Goal: Find specific page/section: Locate item on page

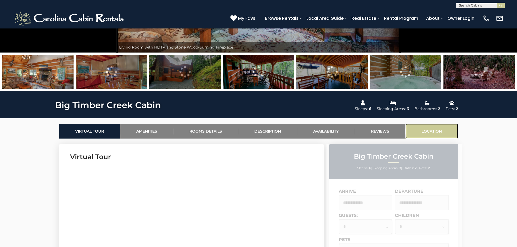
click at [432, 132] on link "Location" at bounding box center [431, 131] width 53 height 15
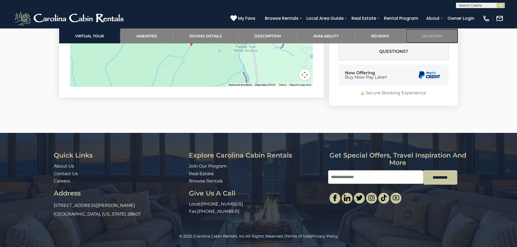
scroll to position [1369, 0]
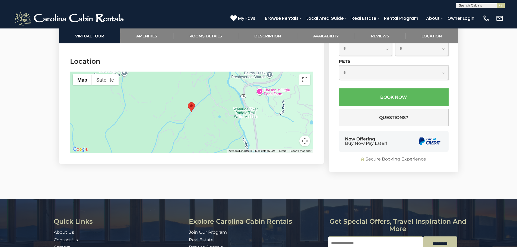
click at [305, 136] on button "Map camera controls" at bounding box center [304, 141] width 11 height 11
click at [293, 108] on button "Zoom in" at bounding box center [291, 113] width 11 height 11
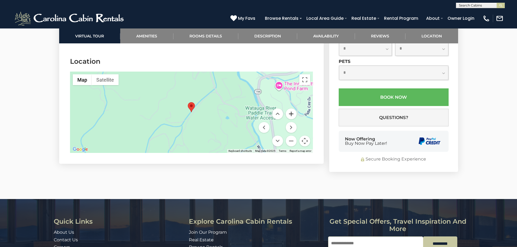
click at [293, 108] on button "Zoom in" at bounding box center [291, 113] width 11 height 11
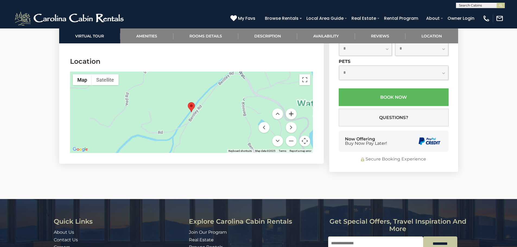
click at [293, 108] on button "Zoom in" at bounding box center [291, 113] width 11 height 11
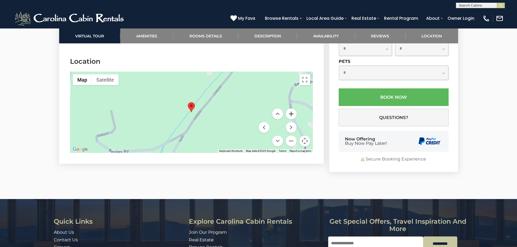
click at [293, 108] on button "Zoom in" at bounding box center [291, 113] width 11 height 11
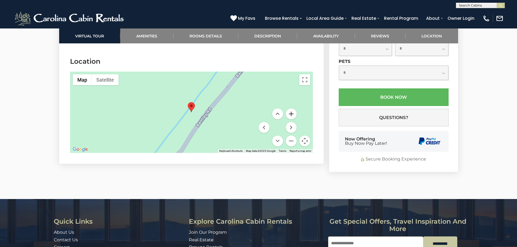
click at [293, 108] on button "Zoom in" at bounding box center [291, 113] width 11 height 11
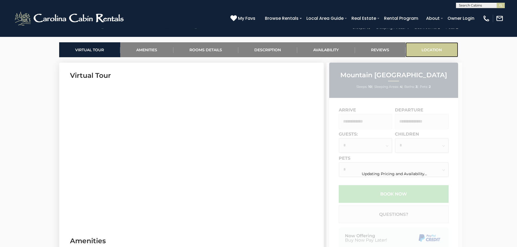
click at [436, 51] on link "Location" at bounding box center [431, 49] width 53 height 15
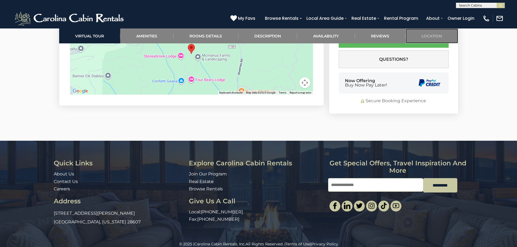
scroll to position [1885, 0]
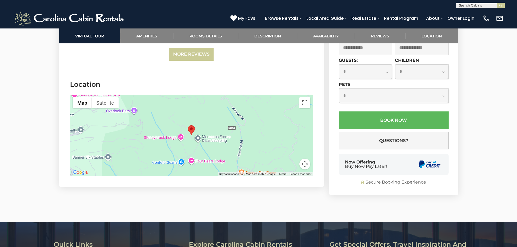
drag, startPoint x: 305, startPoint y: 158, endPoint x: 305, endPoint y: 154, distance: 4.3
click at [305, 159] on button "Map camera controls" at bounding box center [304, 164] width 11 height 11
click at [294, 132] on button "Zoom in" at bounding box center [291, 137] width 11 height 11
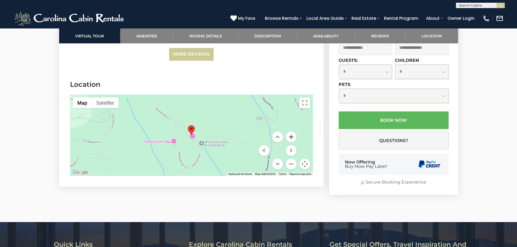
click at [294, 132] on button "Zoom in" at bounding box center [291, 137] width 11 height 11
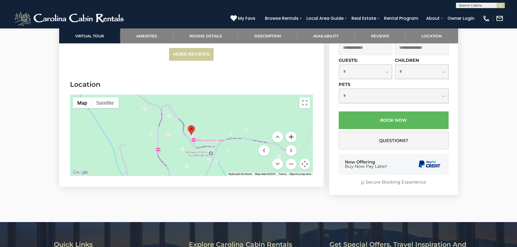
click at [294, 132] on button "Zoom in" at bounding box center [291, 137] width 11 height 11
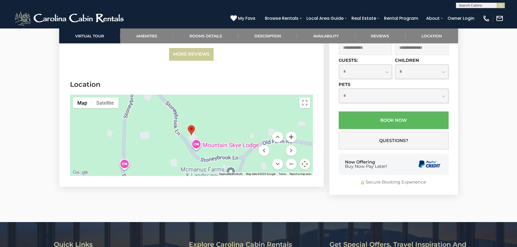
click at [294, 132] on button "Zoom in" at bounding box center [291, 137] width 11 height 11
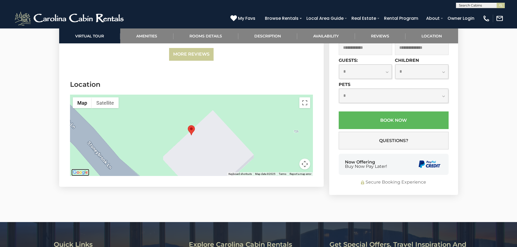
click at [83, 169] on img "Open this area in Google Maps (opens a new window)" at bounding box center [80, 172] width 18 height 7
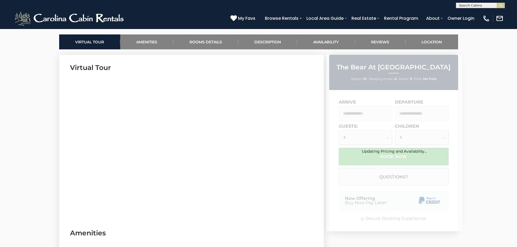
scroll to position [244, 0]
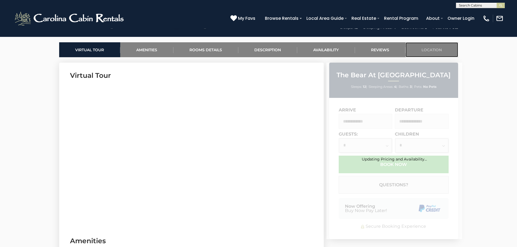
click at [424, 52] on link "Location" at bounding box center [431, 49] width 53 height 15
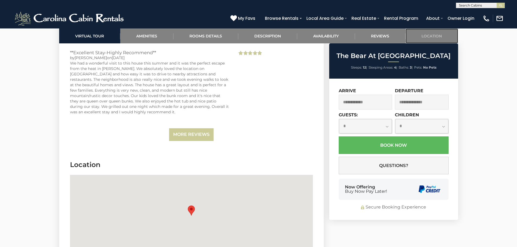
scroll to position [1567, 0]
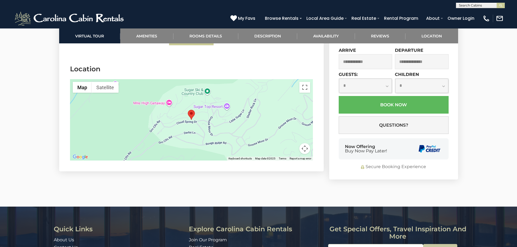
click at [306, 143] on button "Map camera controls" at bounding box center [304, 148] width 11 height 11
click at [290, 116] on button "Zoom in" at bounding box center [291, 121] width 11 height 11
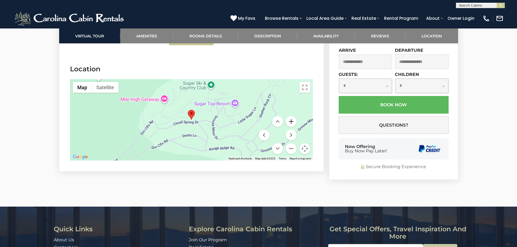
click at [290, 116] on button "Zoom in" at bounding box center [291, 121] width 11 height 11
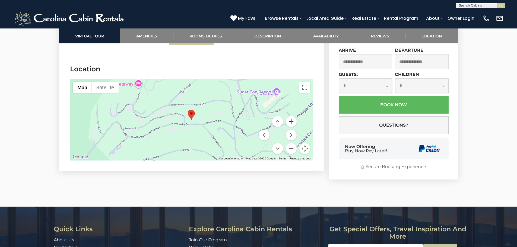
click at [290, 116] on button "Zoom in" at bounding box center [291, 121] width 11 height 11
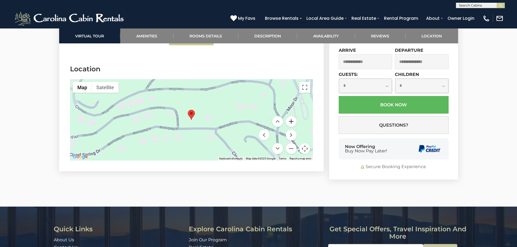
click at [290, 116] on button "Zoom in" at bounding box center [291, 121] width 11 height 11
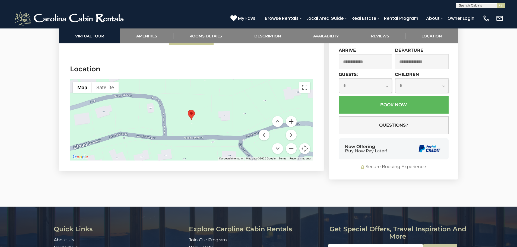
click at [291, 116] on button "Zoom in" at bounding box center [291, 121] width 11 height 11
